Goal: Information Seeking & Learning: Find contact information

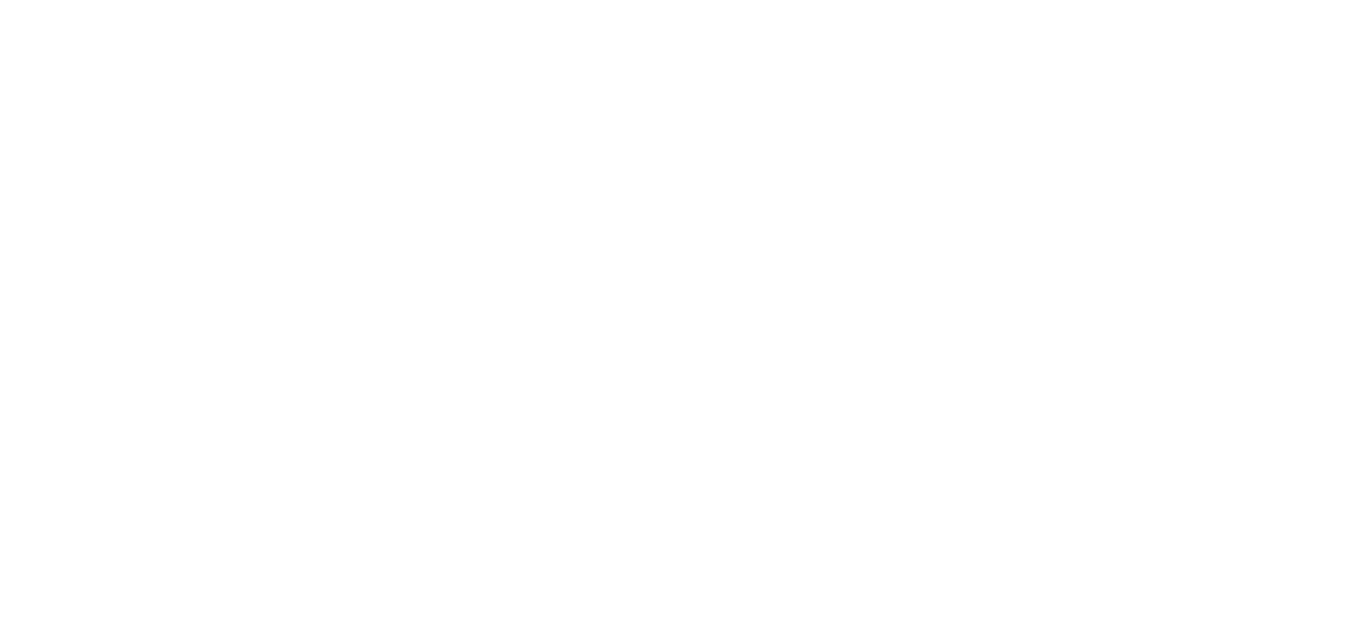
click at [178, 185] on body "Copyright © All rights reserved 2025 @ Rectangle Health | Privacy Policy | Term…" at bounding box center [676, 321] width 1353 height 642
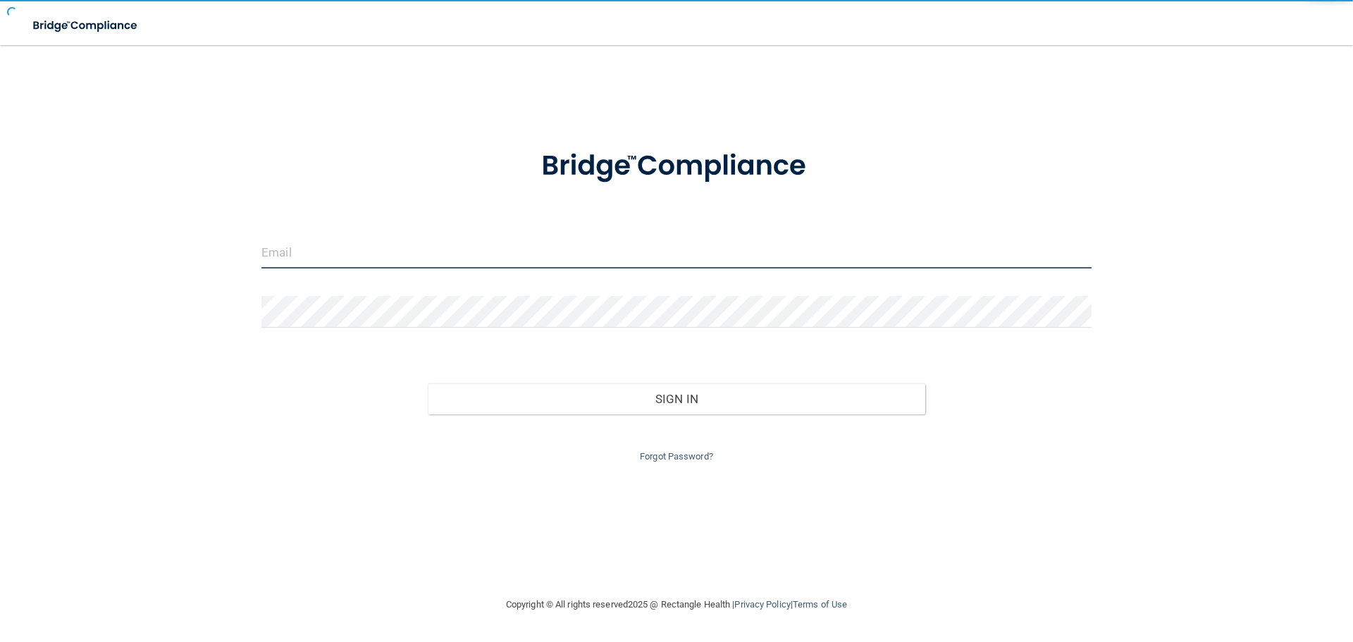
type input "[EMAIL_ADDRESS][DOMAIN_NAME]"
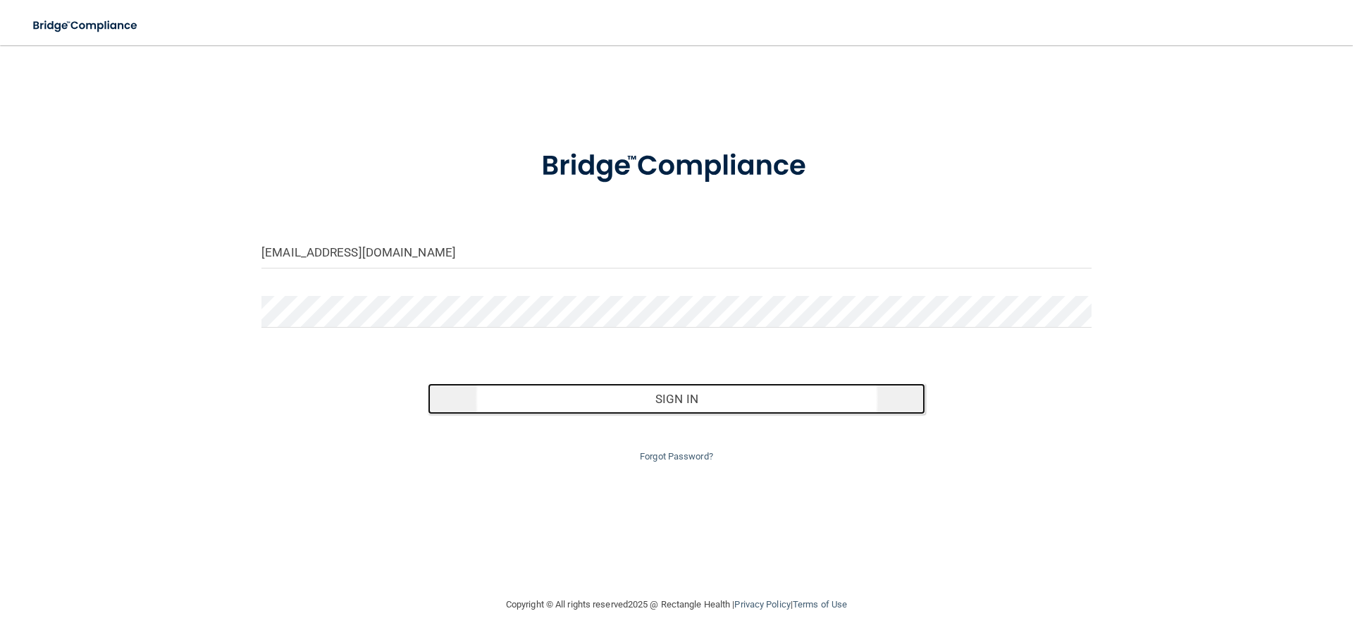
drag, startPoint x: 541, startPoint y: 393, endPoint x: 541, endPoint y: 401, distance: 8.5
click at [541, 400] on button "Sign In" at bounding box center [677, 398] width 498 height 31
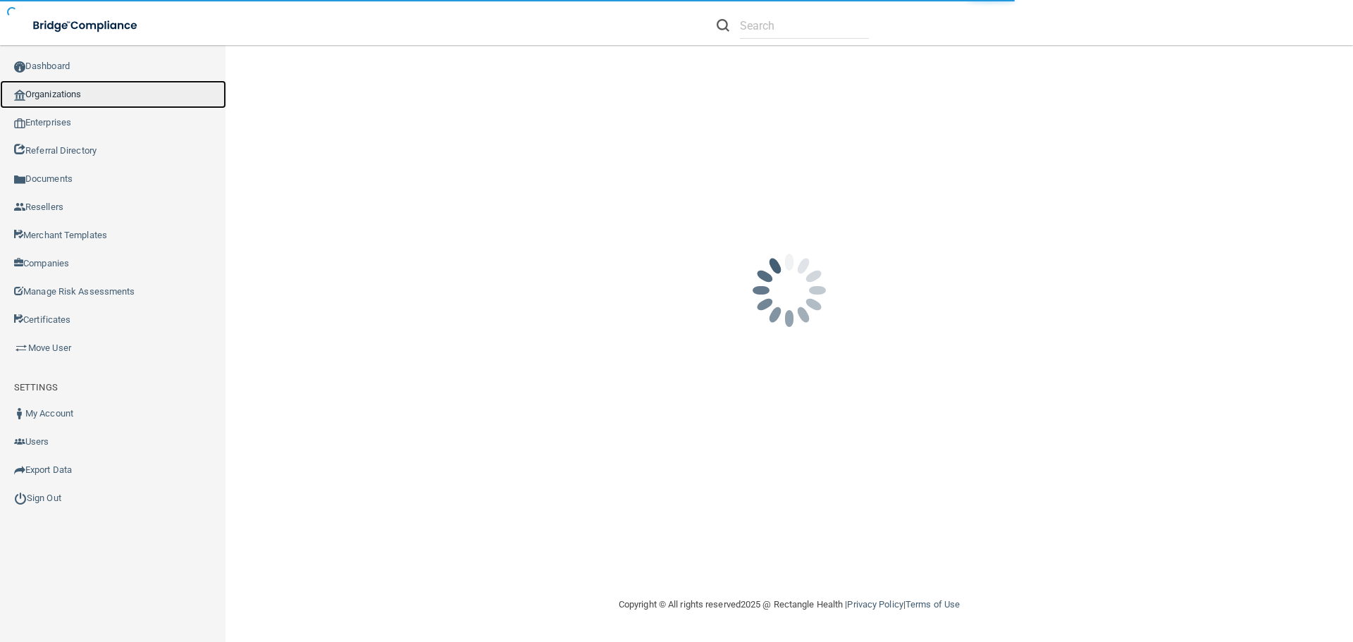
click at [159, 102] on link "Organizations" at bounding box center [113, 94] width 226 height 28
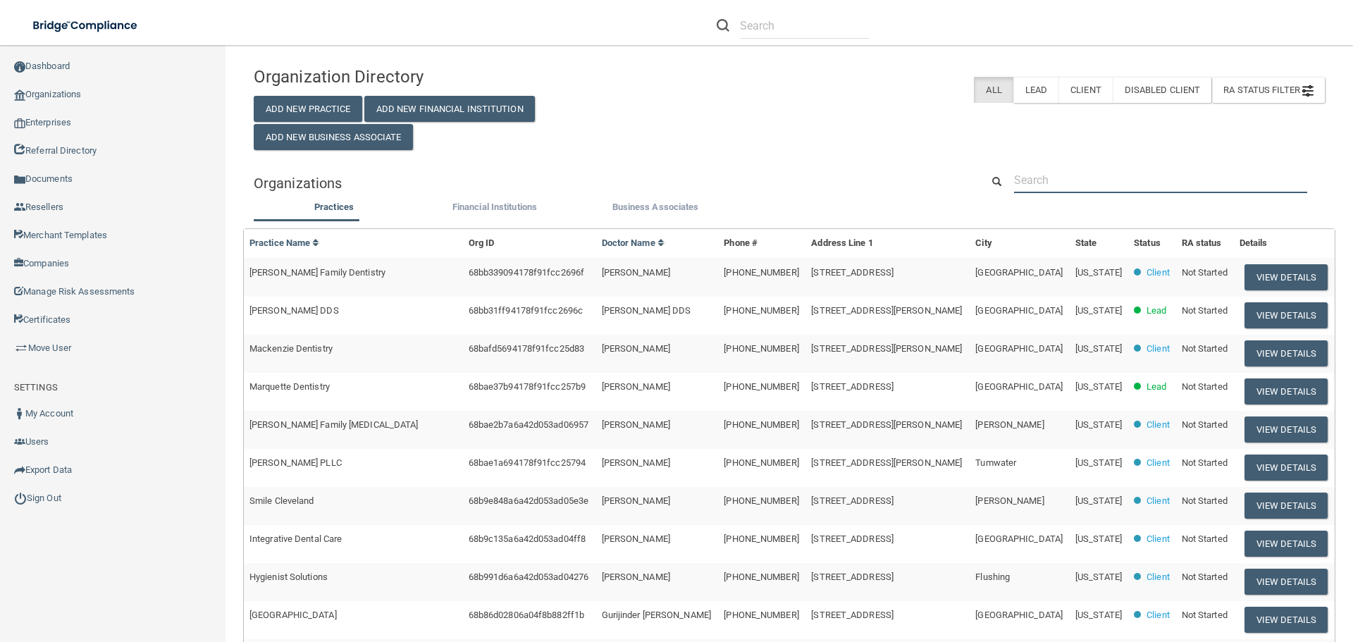
click at [1150, 179] on input "text" at bounding box center [1160, 180] width 293 height 26
paste input "Nova Health and Wellness"
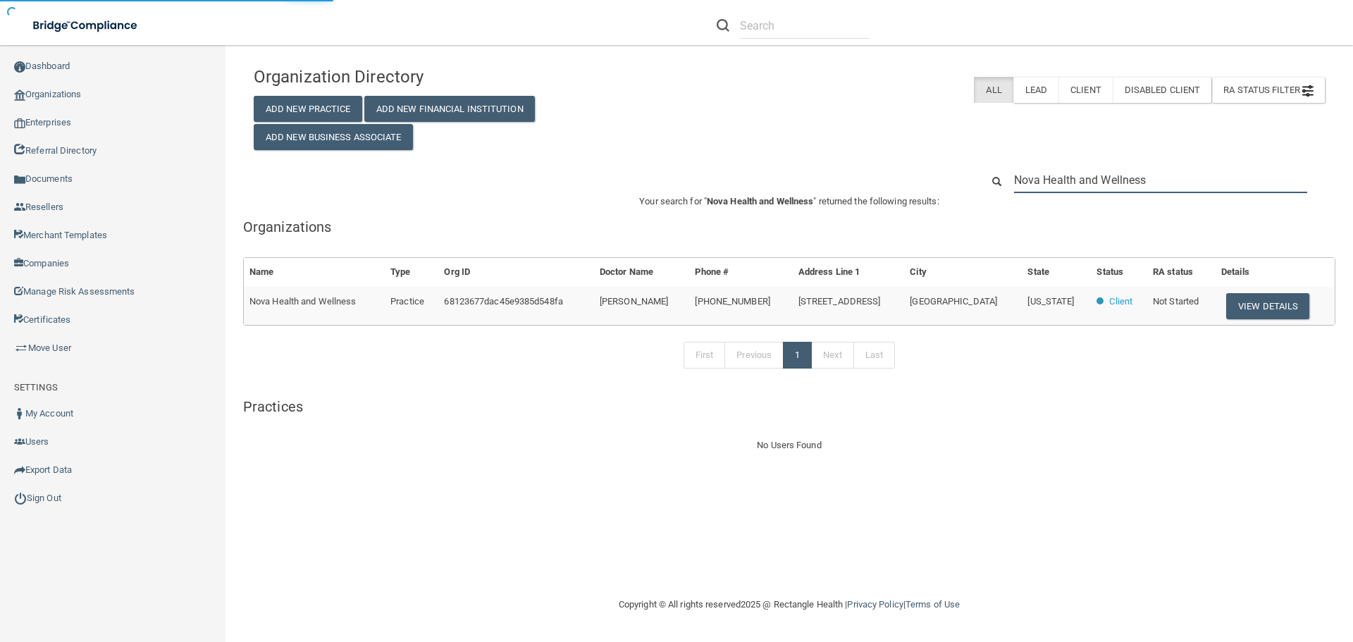
type input "Nova Health and Wellness"
click at [1245, 304] on button "View Details" at bounding box center [1267, 306] width 83 height 26
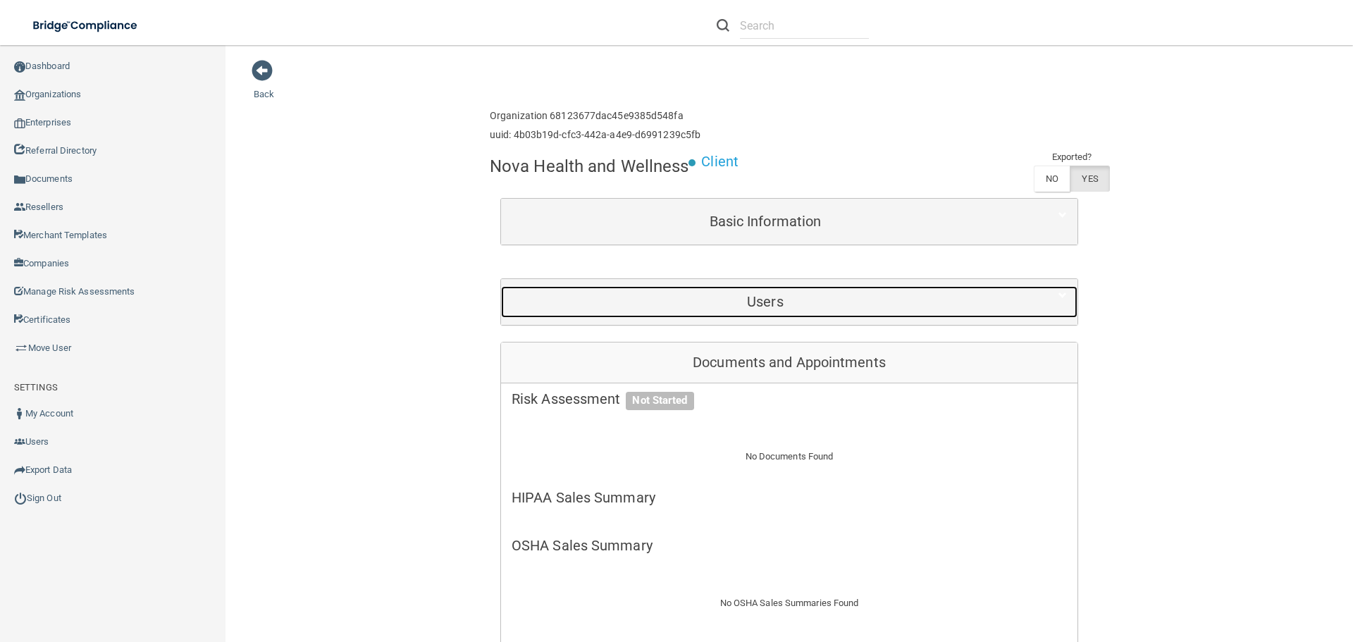
click at [801, 312] on div "Users" at bounding box center [765, 302] width 529 height 32
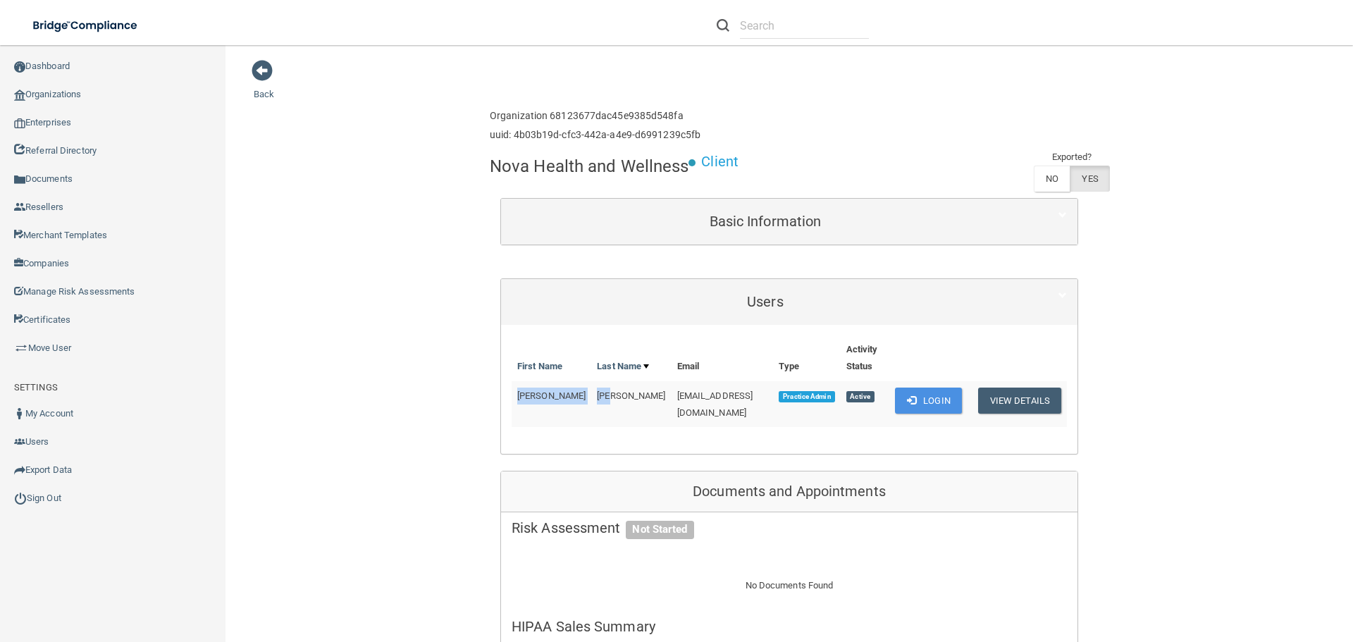
drag, startPoint x: 505, startPoint y: 380, endPoint x: 598, endPoint y: 378, distance: 93.1
click at [598, 381] on tr "[PERSON_NAME] [EMAIL_ADDRESS][DOMAIN_NAME] Practice Admin Active Login View Det…" at bounding box center [789, 404] width 555 height 46
copy tr "[PERSON_NAME]"
click at [713, 390] on span "[EMAIL_ADDRESS][DOMAIN_NAME]" at bounding box center [715, 403] width 76 height 27
click at [712, 390] on span "[EMAIL_ADDRESS][DOMAIN_NAME]" at bounding box center [715, 403] width 76 height 27
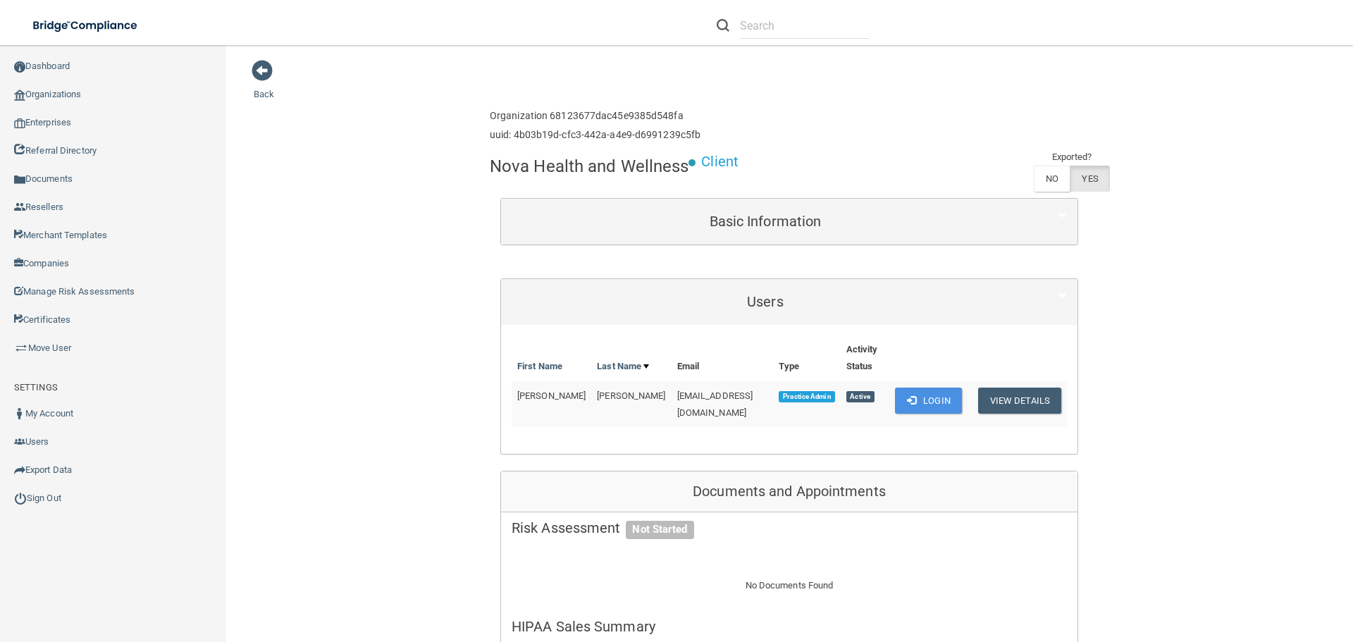
click at [682, 390] on span "[EMAIL_ADDRESS][DOMAIN_NAME]" at bounding box center [715, 403] width 76 height 27
click at [683, 390] on span "[EMAIL_ADDRESS][DOMAIN_NAME]" at bounding box center [715, 403] width 76 height 27
copy td "[EMAIL_ADDRESS][DOMAIN_NAME]"
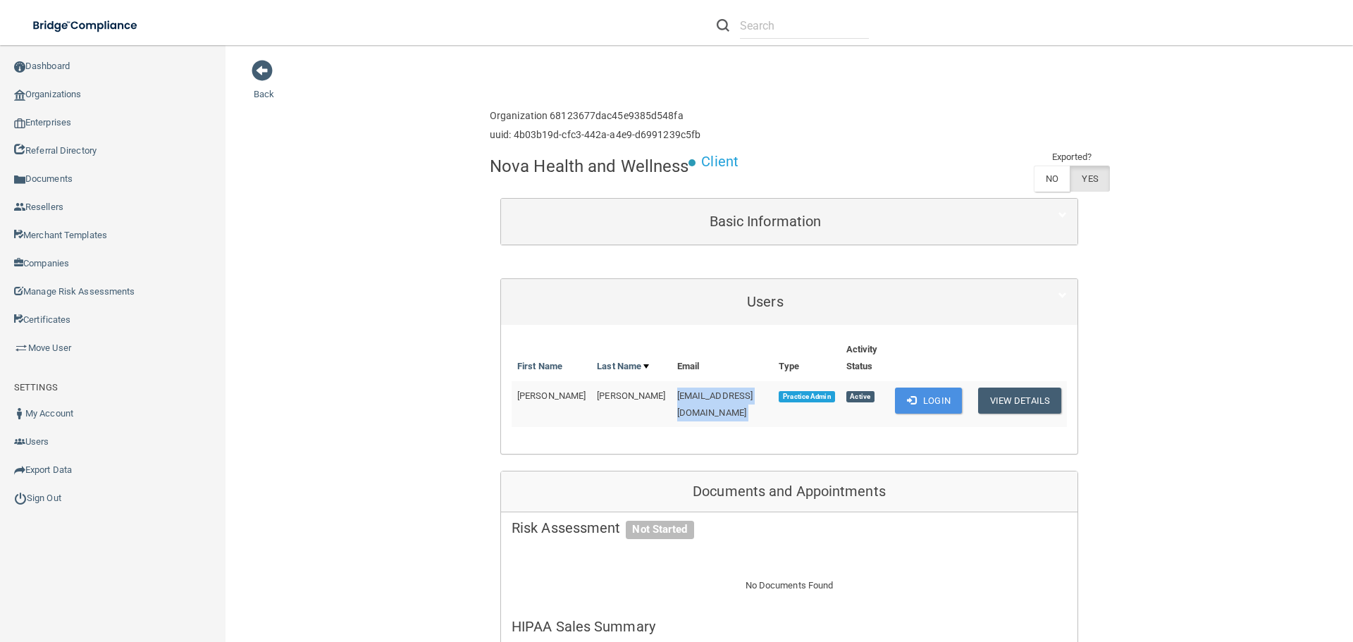
click at [686, 390] on span "[EMAIL_ADDRESS][DOMAIN_NAME]" at bounding box center [715, 403] width 76 height 27
click at [703, 390] on span "[EMAIL_ADDRESS][DOMAIN_NAME]" at bounding box center [715, 403] width 76 height 27
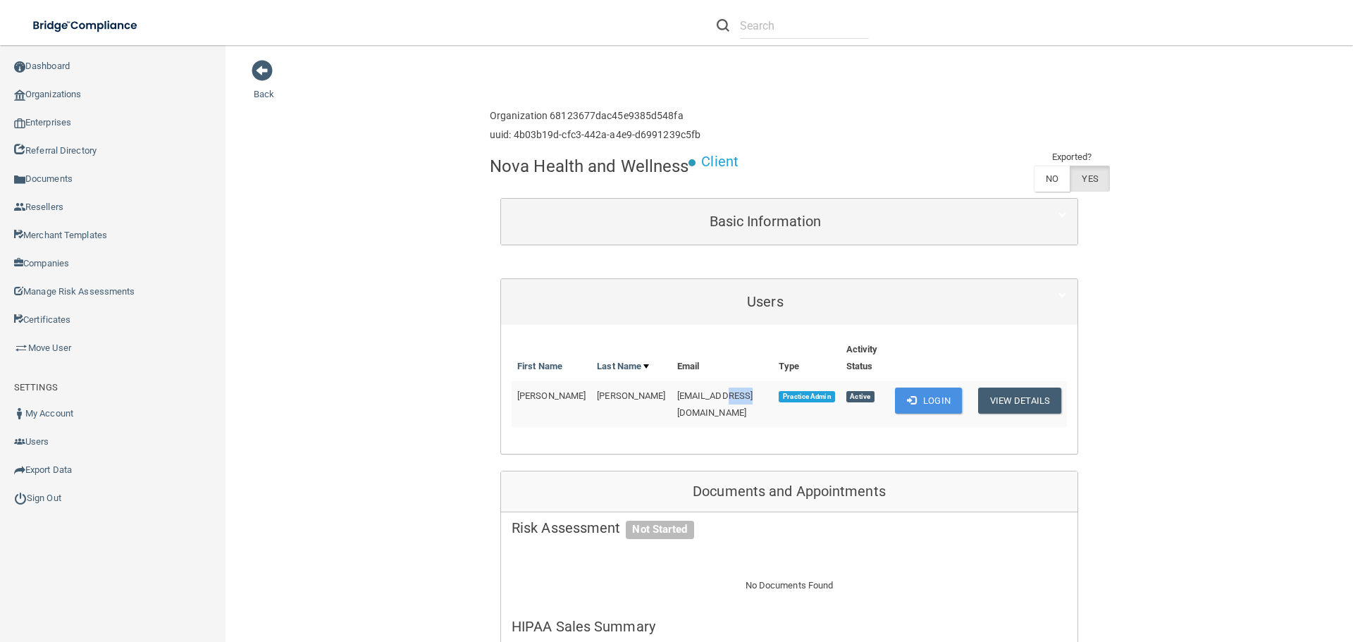
click at [701, 390] on span "[EMAIL_ADDRESS][DOMAIN_NAME]" at bounding box center [715, 403] width 76 height 27
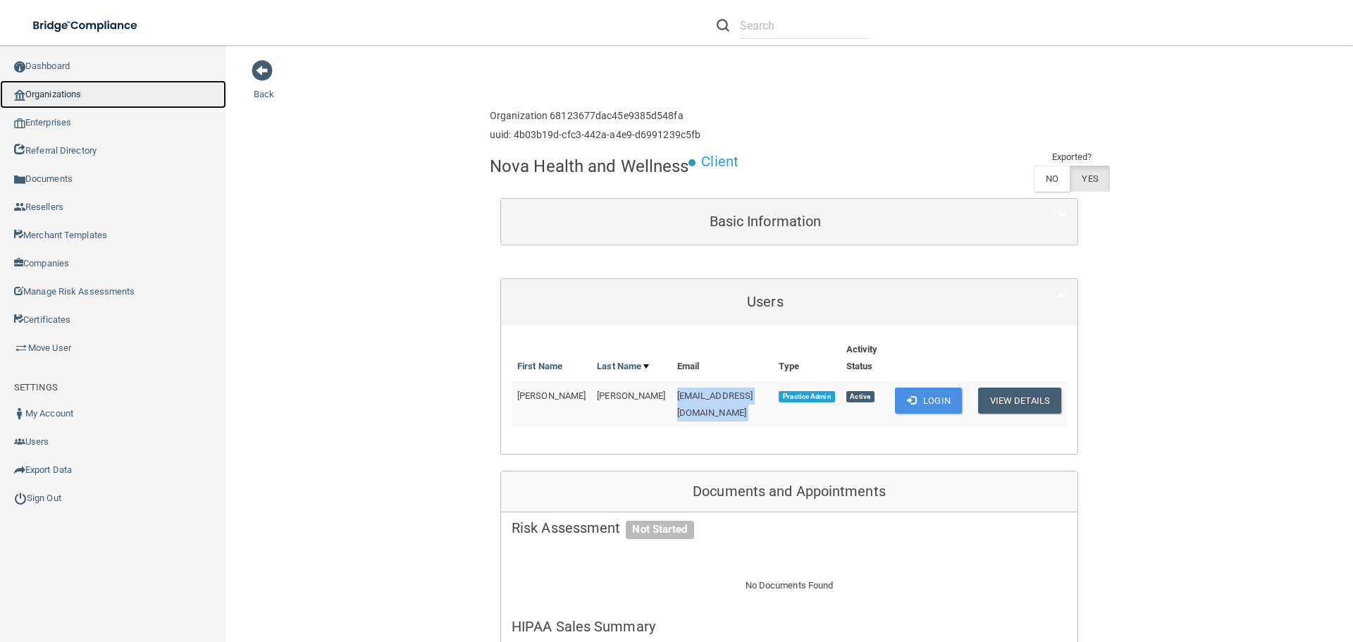
drag, startPoint x: 92, startPoint y: 85, endPoint x: 203, endPoint y: 0, distance: 139.3
click at [92, 85] on link "Organizations" at bounding box center [113, 94] width 226 height 28
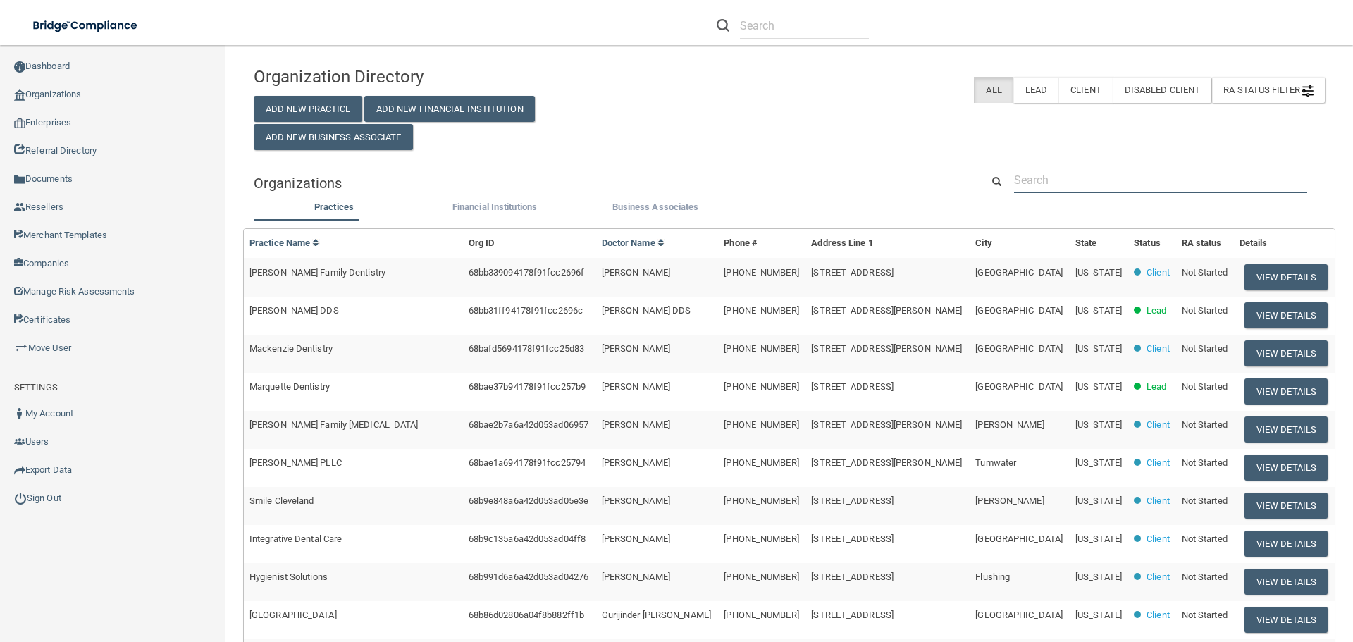
click at [1032, 192] on input "text" at bounding box center [1160, 180] width 293 height 26
paste input "Uptown Acupuncture"
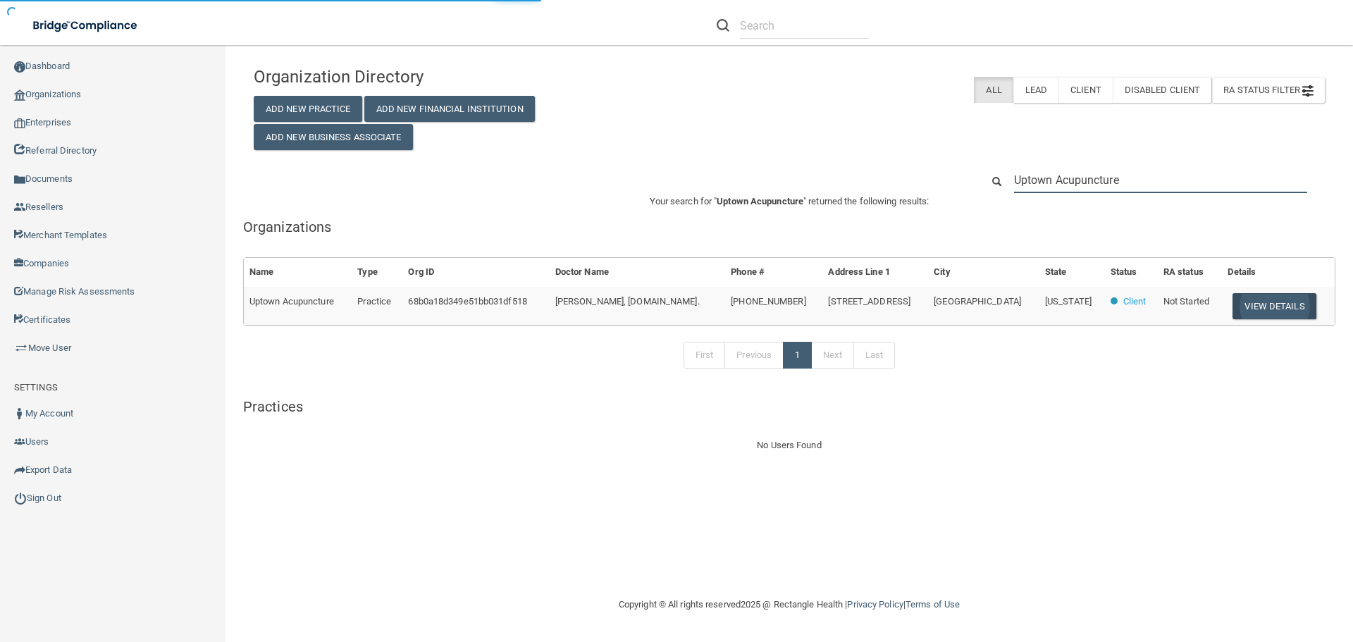
type input "Uptown Acupuncture"
click at [1278, 302] on button "View Details" at bounding box center [1274, 306] width 83 height 26
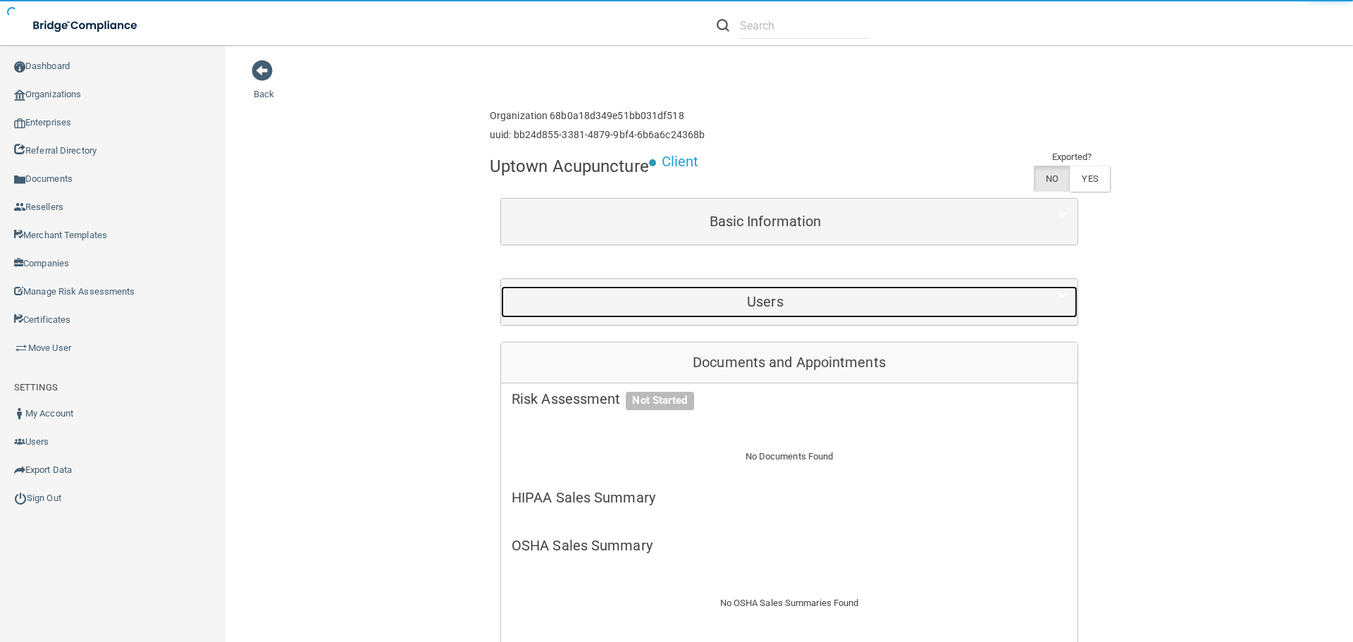
click at [826, 316] on div "Users" at bounding box center [765, 302] width 529 height 32
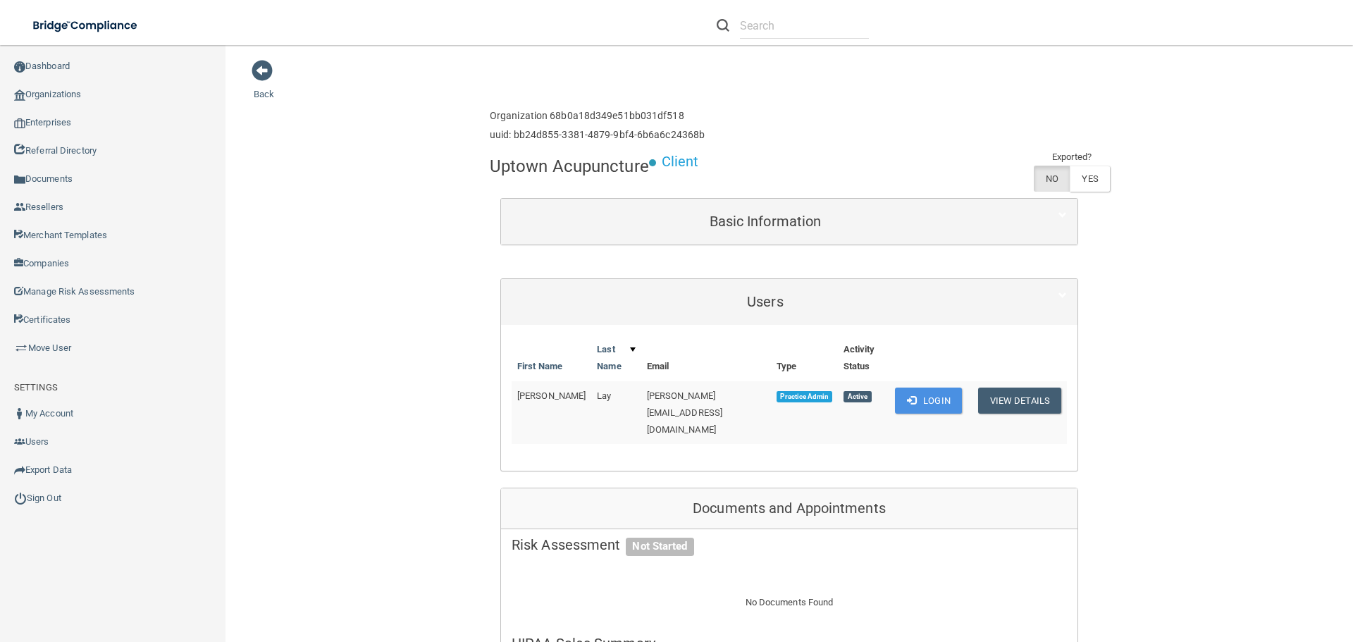
click at [707, 407] on td "[PERSON_NAME][EMAIL_ADDRESS][DOMAIN_NAME]" at bounding box center [706, 412] width 130 height 63
click at [705, 403] on td "[PERSON_NAME][EMAIL_ADDRESS][DOMAIN_NAME]" at bounding box center [706, 412] width 130 height 63
click at [707, 397] on span "[PERSON_NAME][EMAIL_ADDRESS][DOMAIN_NAME]" at bounding box center [685, 412] width 76 height 44
click at [709, 396] on span "[PERSON_NAME][EMAIL_ADDRESS][DOMAIN_NAME]" at bounding box center [685, 412] width 76 height 44
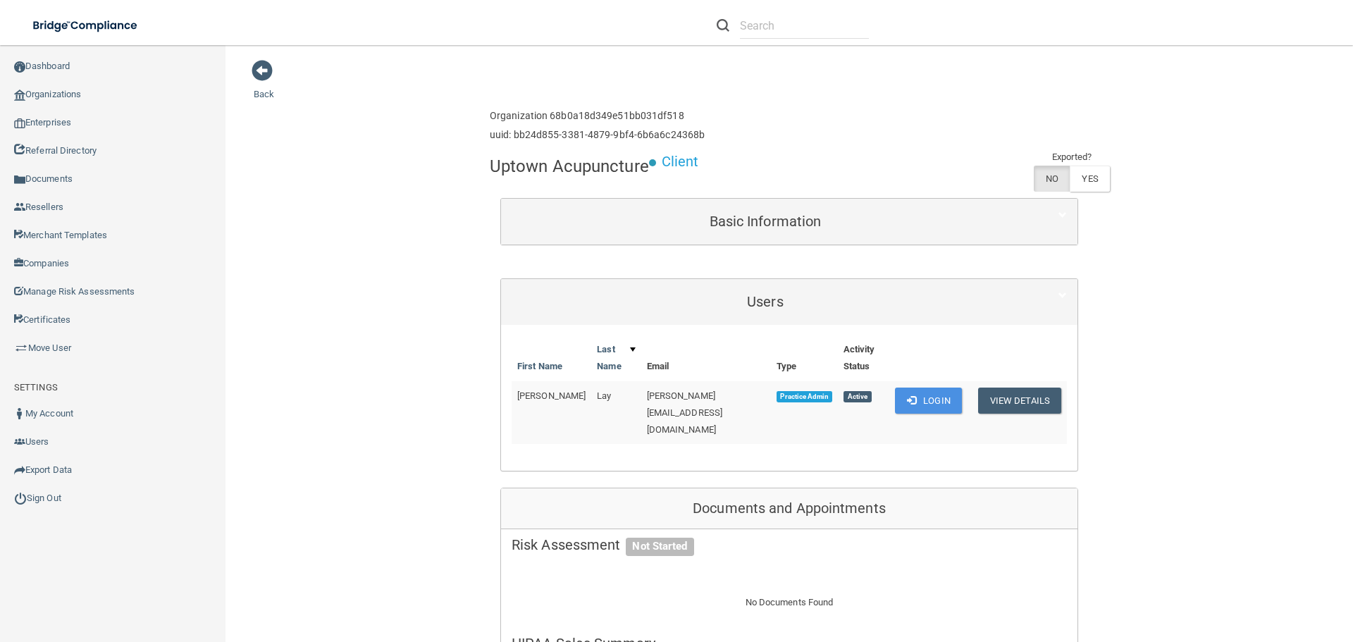
click at [710, 394] on span "[PERSON_NAME][EMAIL_ADDRESS][DOMAIN_NAME]" at bounding box center [685, 412] width 76 height 44
copy td "[PERSON_NAME][EMAIL_ADDRESS][DOMAIN_NAME]"
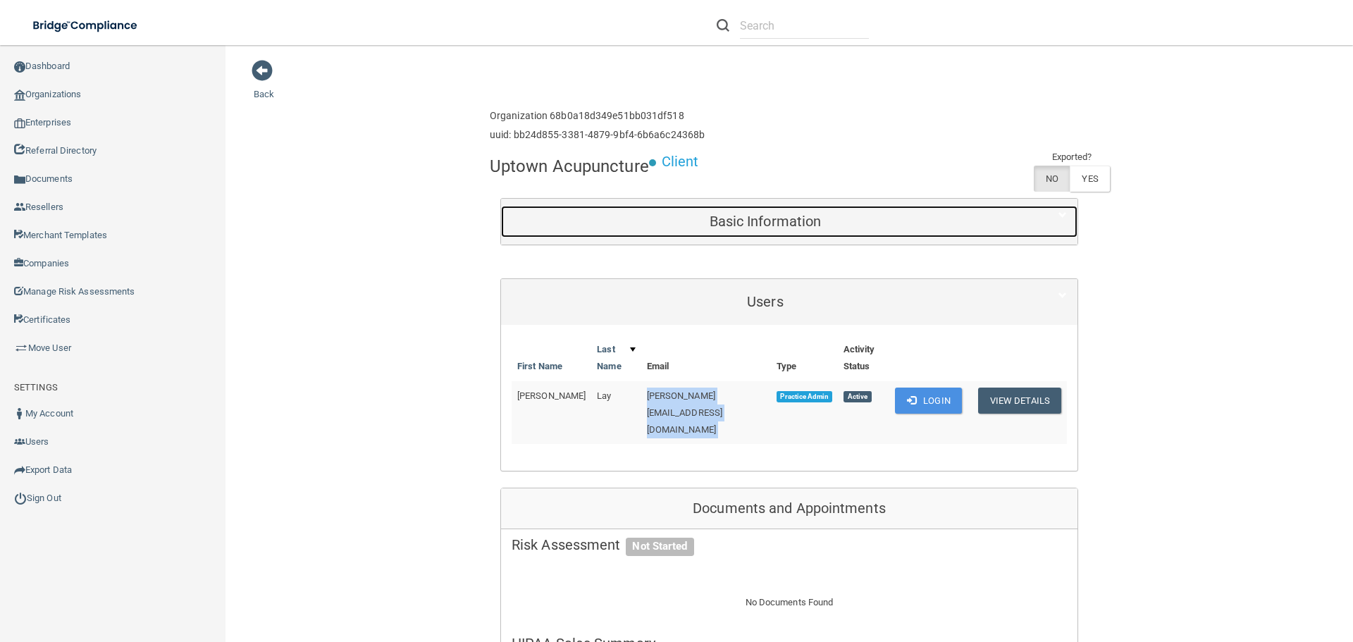
click at [679, 218] on h5 "Basic Information" at bounding box center [765, 222] width 507 height 16
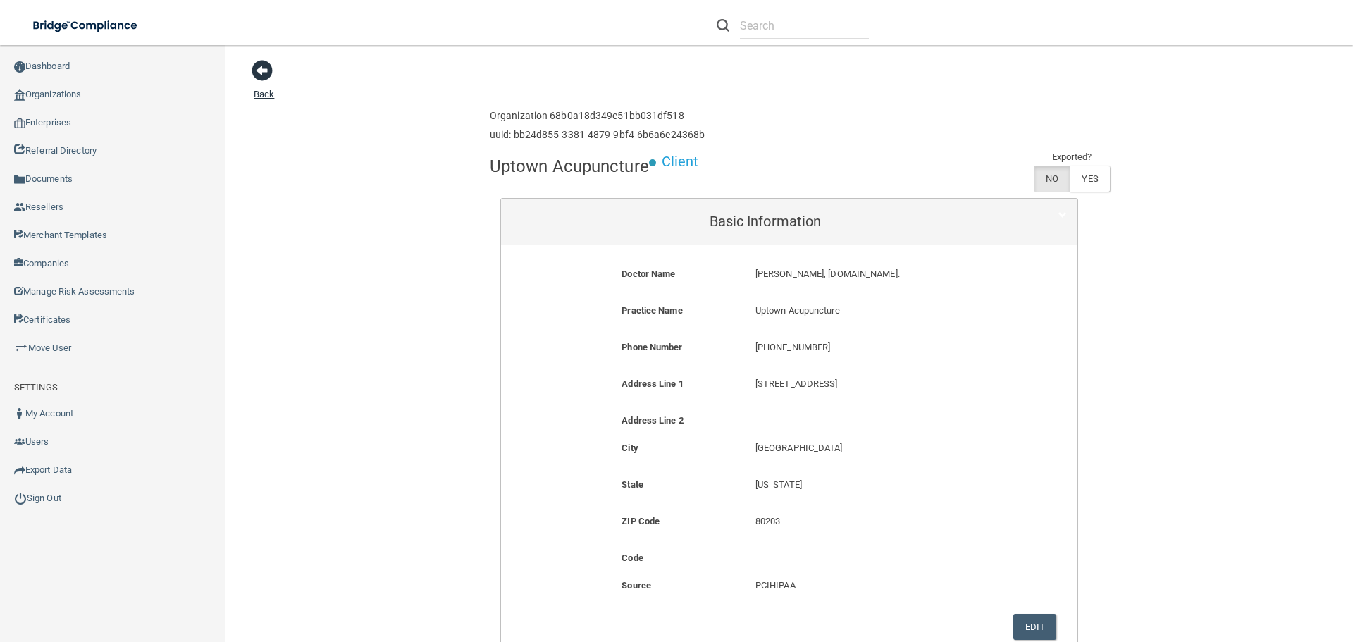
click at [263, 75] on span at bounding box center [262, 70] width 21 height 21
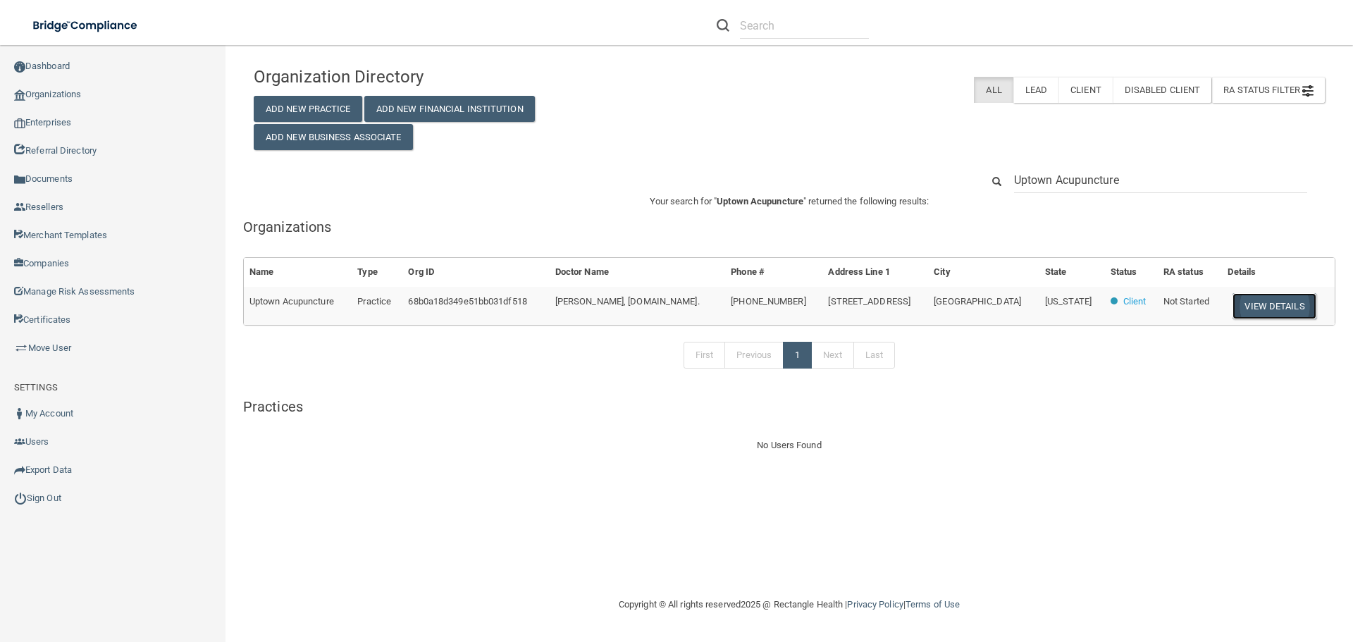
click at [1236, 314] on button "View Details" at bounding box center [1274, 306] width 83 height 26
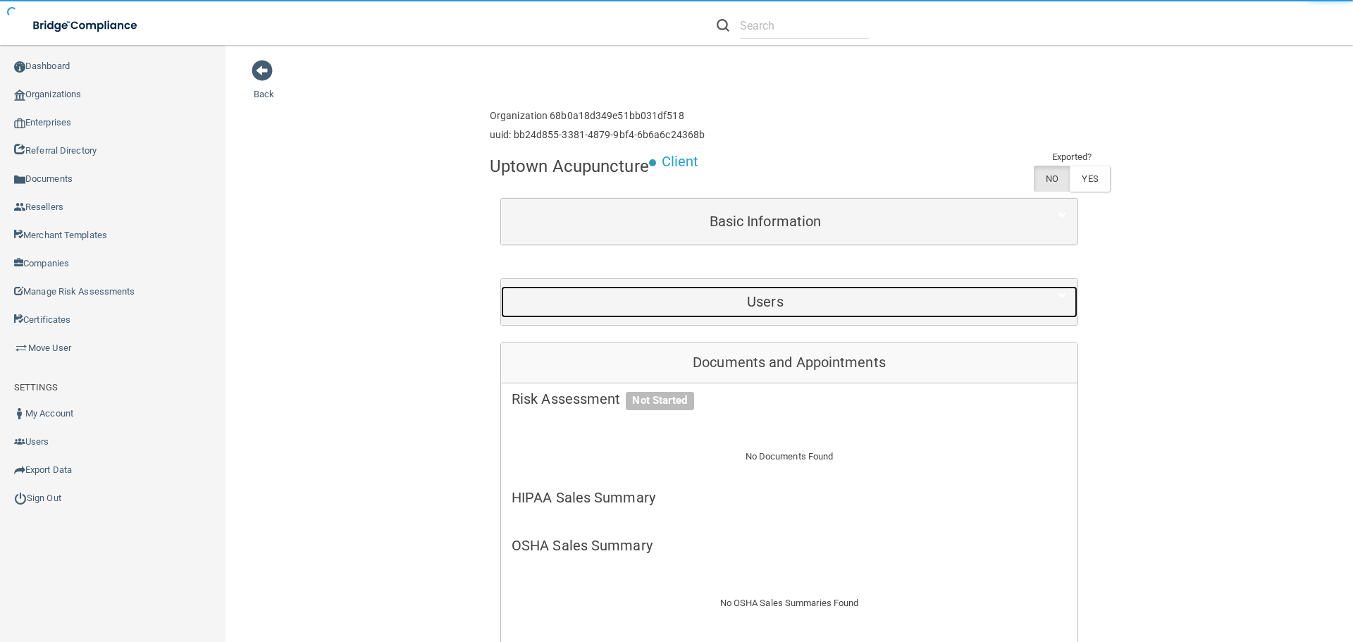
click at [841, 300] on h5 "Users" at bounding box center [765, 302] width 507 height 16
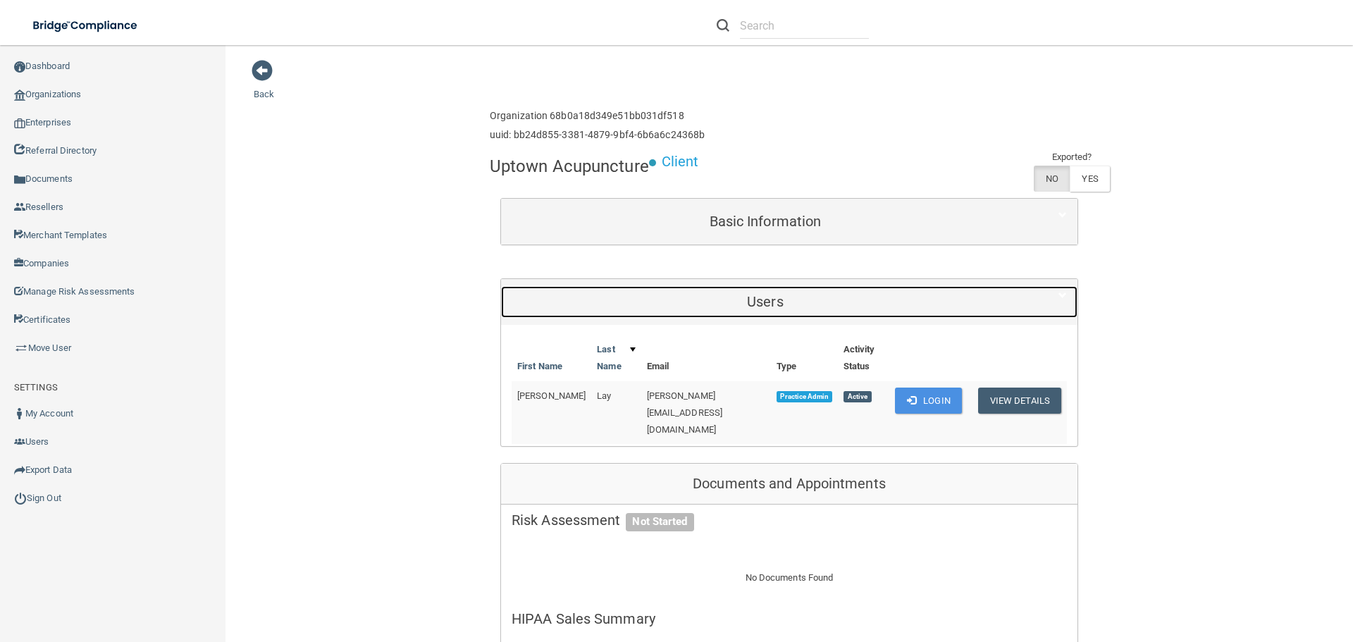
click at [841, 300] on h5 "Users" at bounding box center [765, 302] width 507 height 16
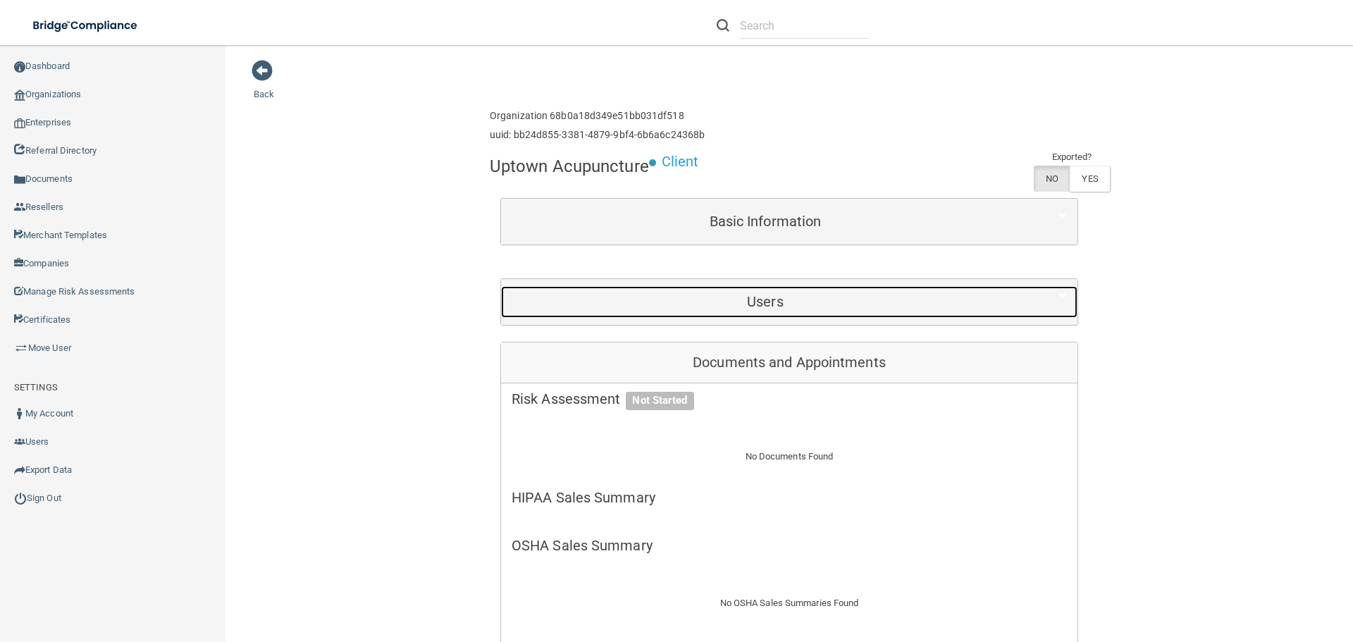
click at [885, 304] on h5 "Users" at bounding box center [765, 302] width 507 height 16
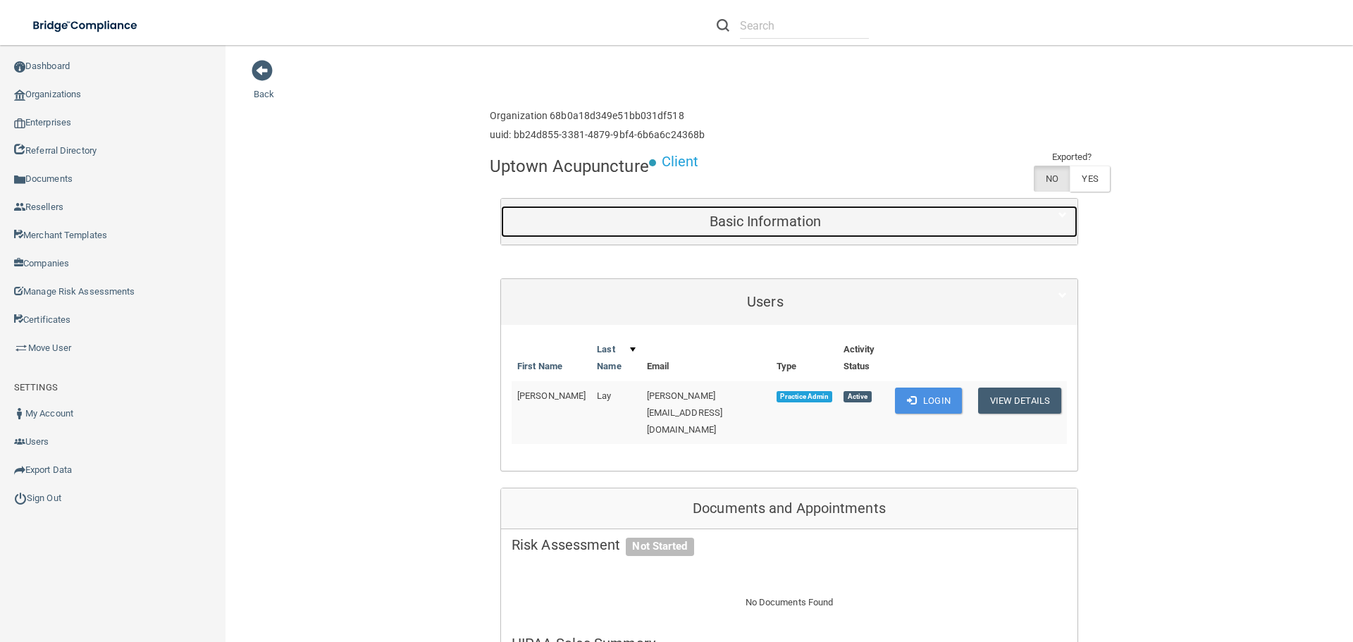
click at [827, 235] on div "Basic Information" at bounding box center [765, 222] width 529 height 32
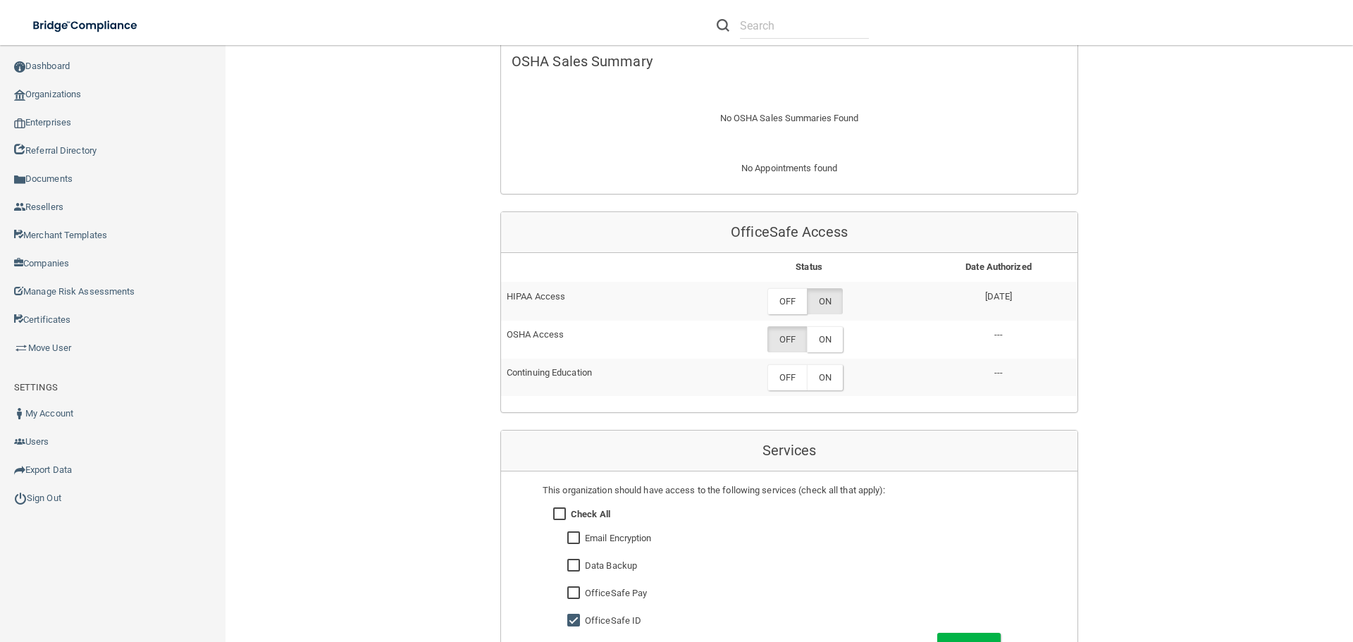
scroll to position [1128, 0]
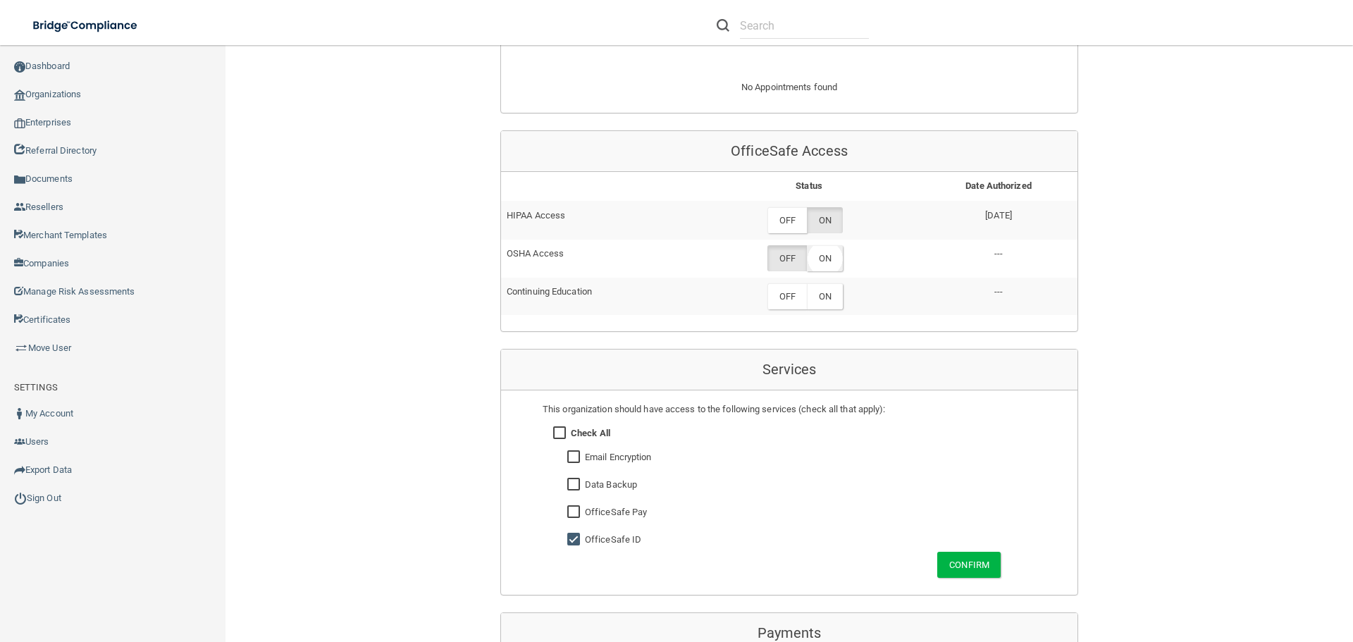
click at [825, 245] on label "ON" at bounding box center [825, 258] width 36 height 26
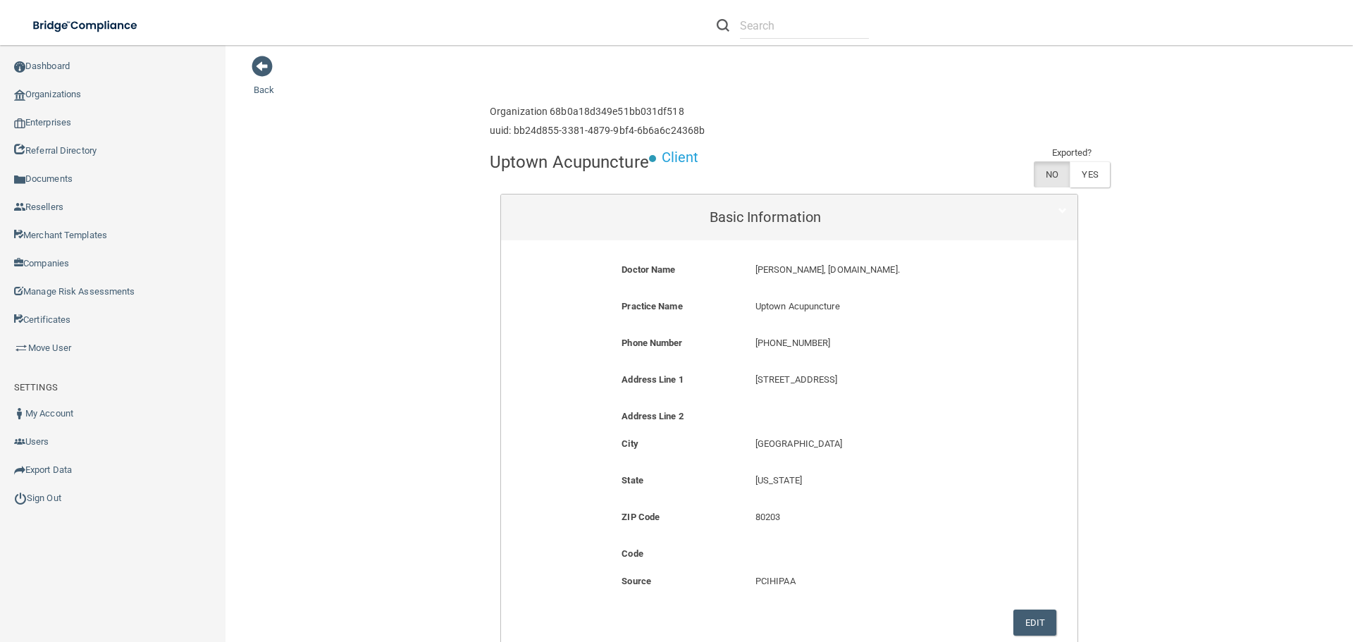
scroll to position [0, 0]
